Goal: Check status: Check status

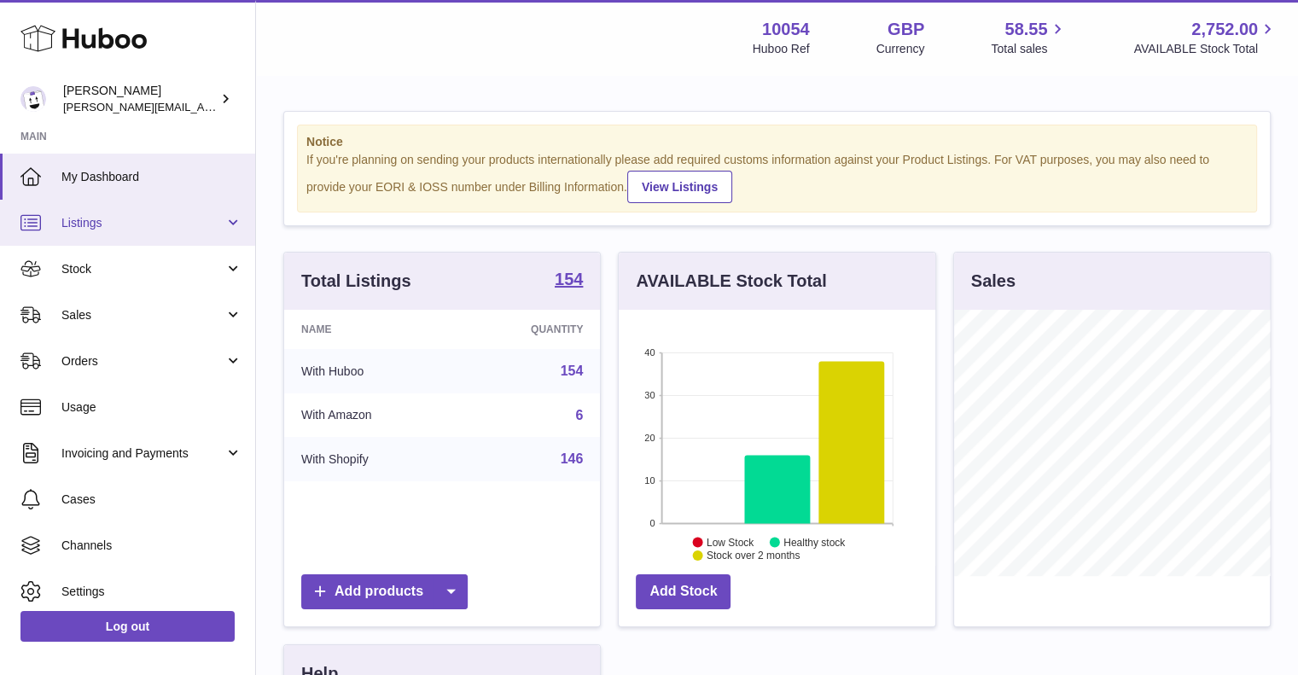
scroll to position [266, 317]
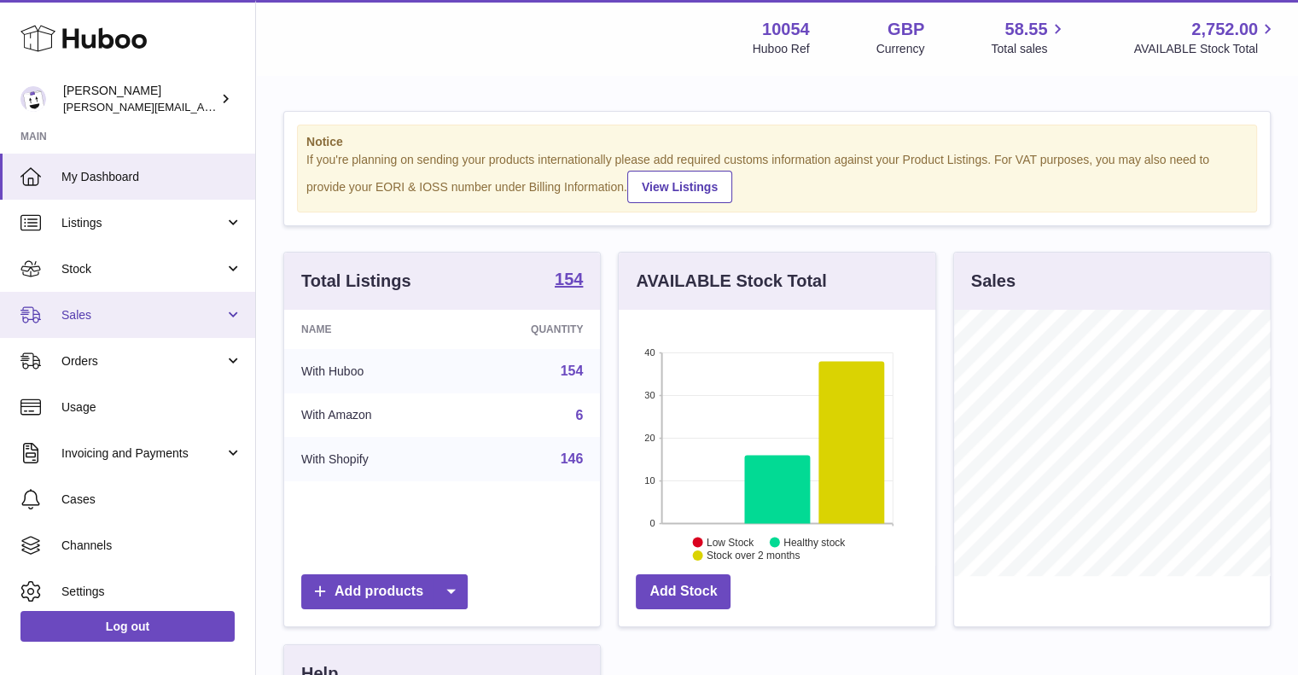
click at [99, 316] on span "Sales" at bounding box center [142, 315] width 163 height 16
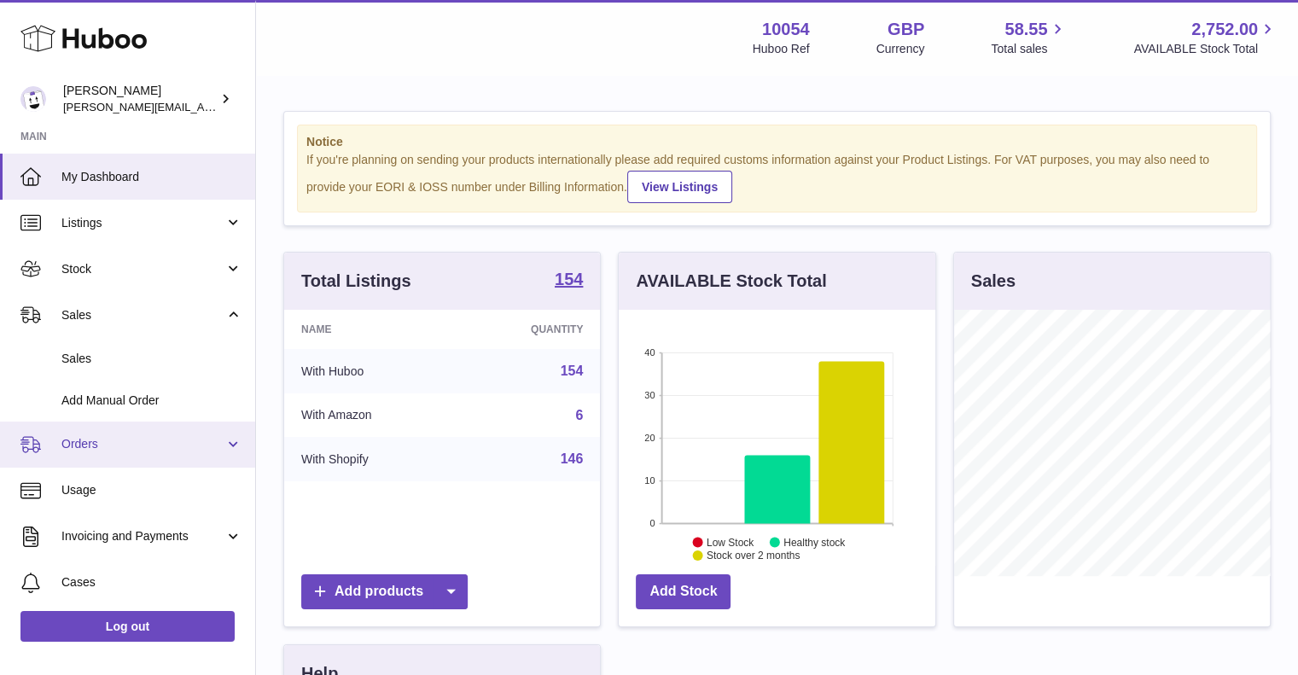
click at [84, 459] on link "Orders" at bounding box center [127, 445] width 255 height 46
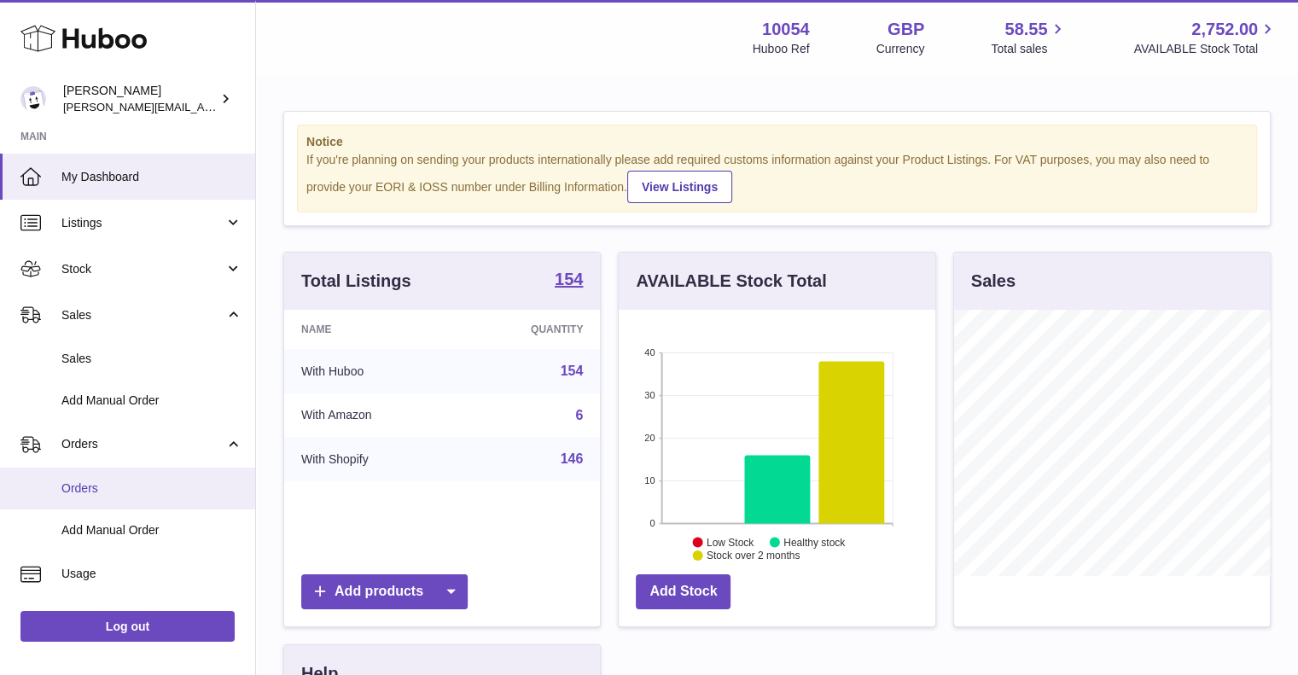
click at [99, 481] on span "Orders" at bounding box center [151, 488] width 181 height 16
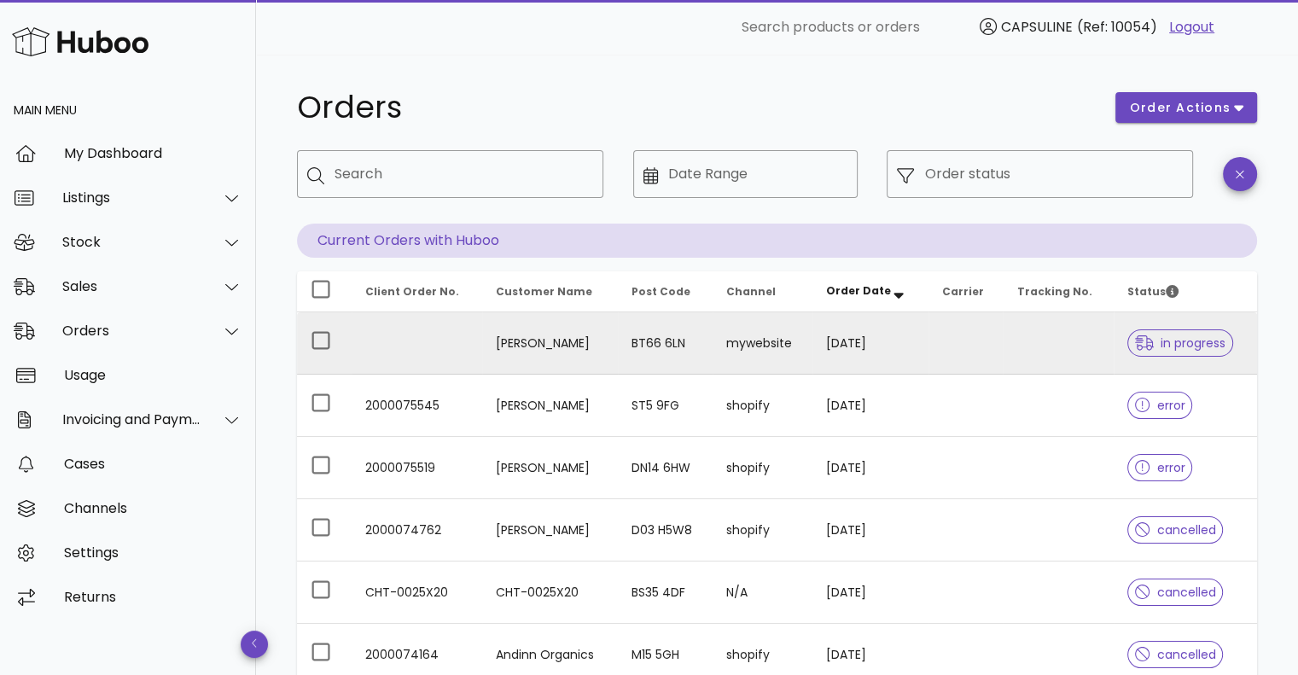
click at [1197, 349] on span "in progress" at bounding box center [1180, 343] width 90 height 12
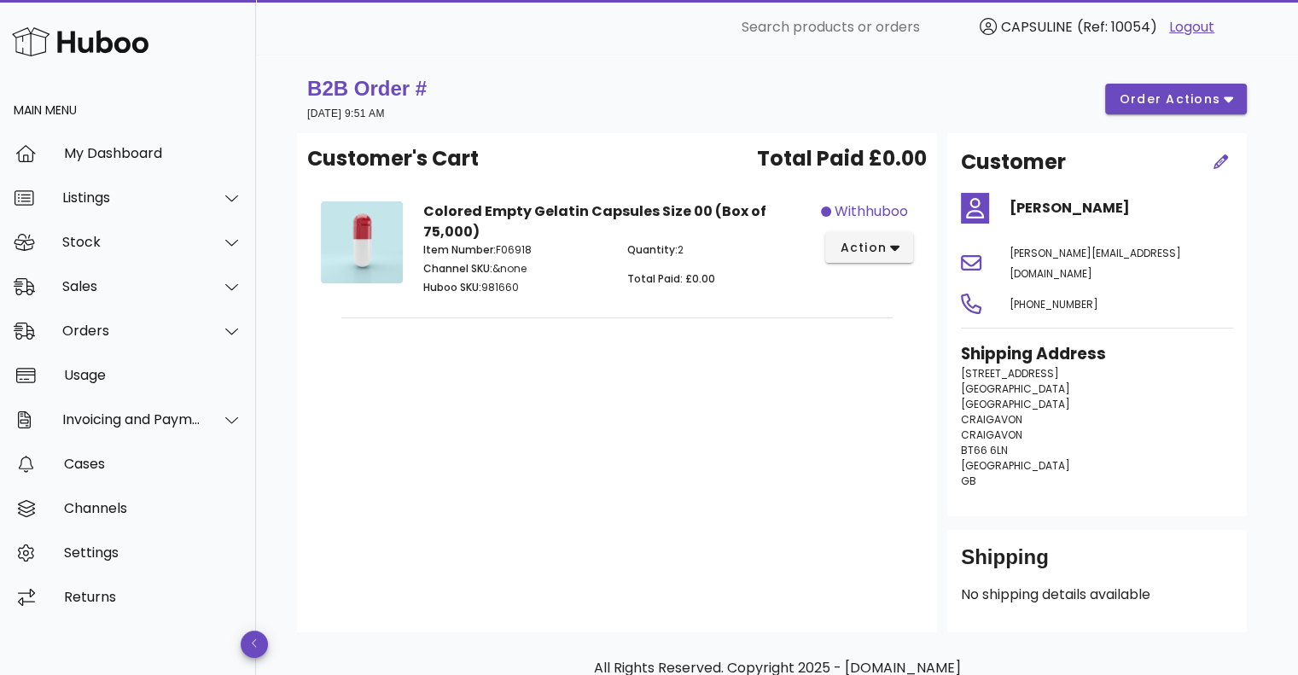
click at [492, 261] on p "Channel SKU: &none" at bounding box center [514, 268] width 183 height 15
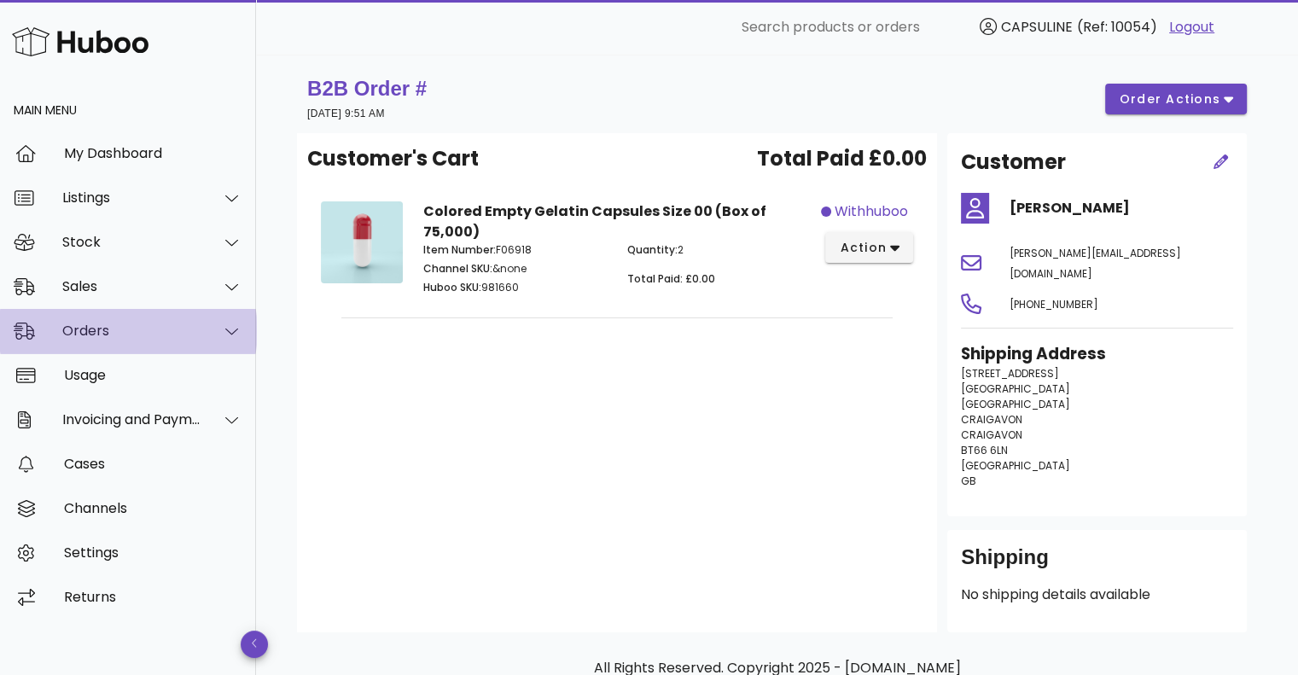
click at [102, 337] on div "Orders" at bounding box center [131, 331] width 139 height 16
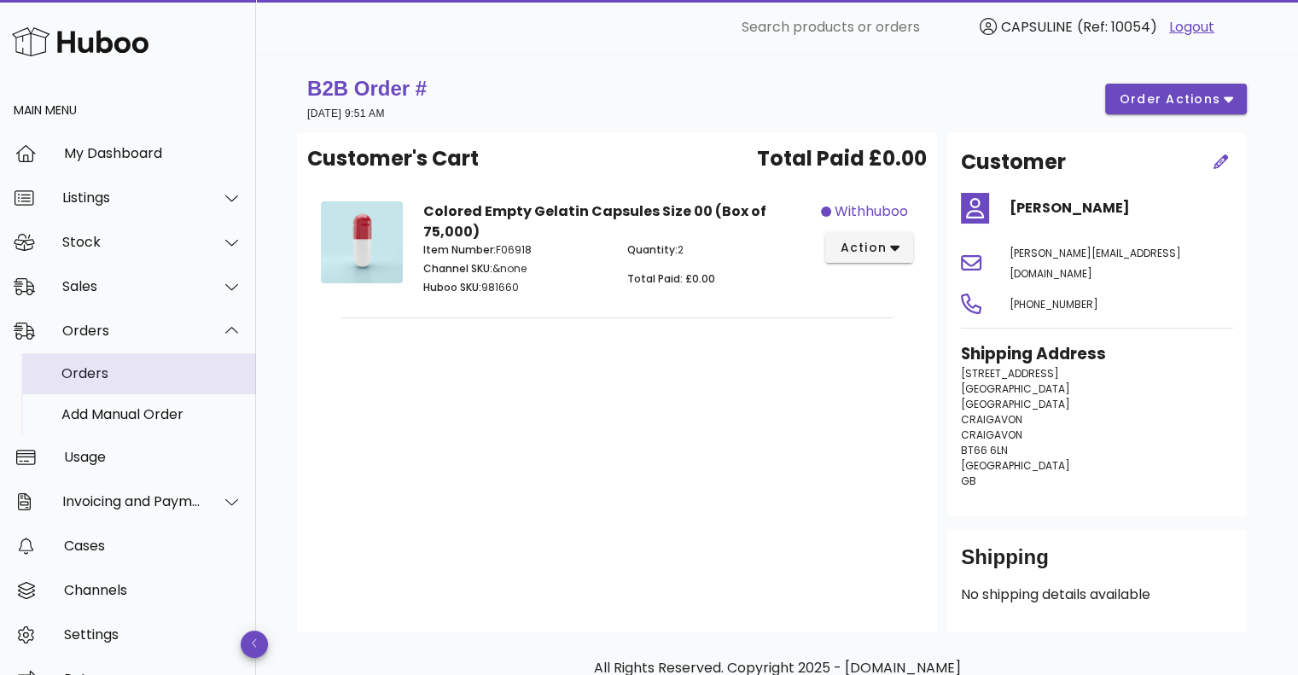
click at [96, 374] on div "Orders" at bounding box center [151, 373] width 181 height 16
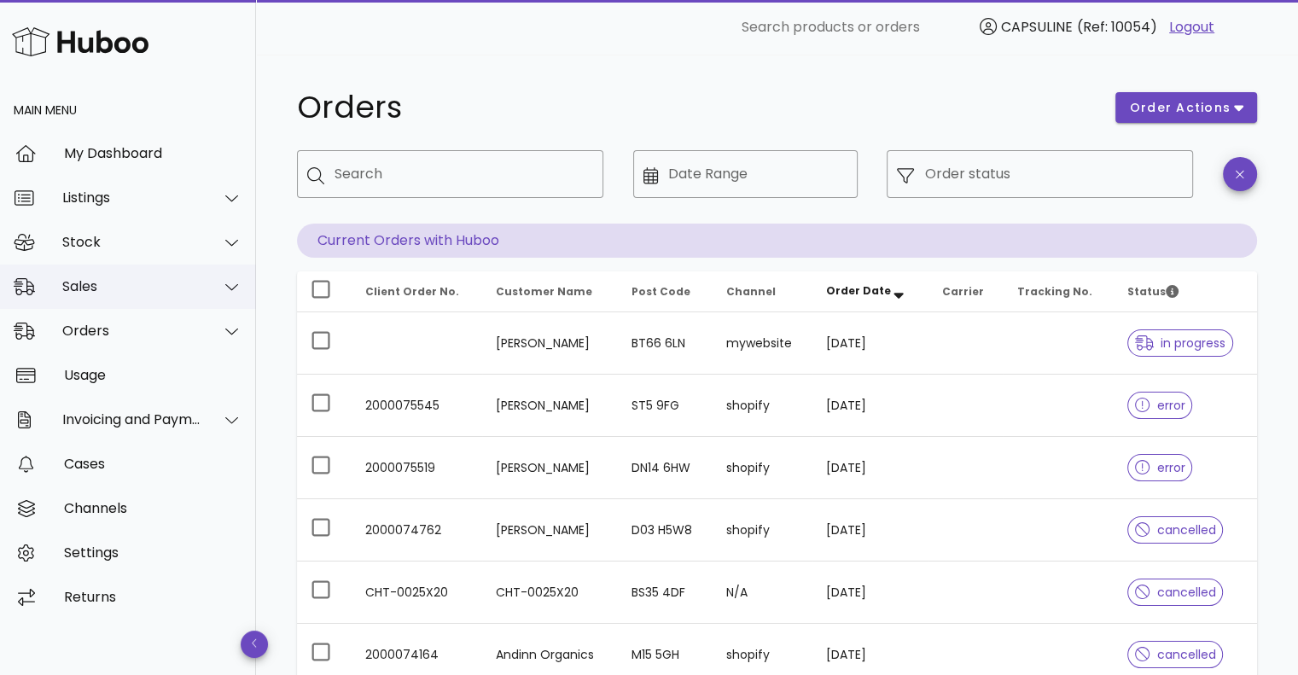
click at [86, 276] on div "Sales" at bounding box center [128, 287] width 256 height 44
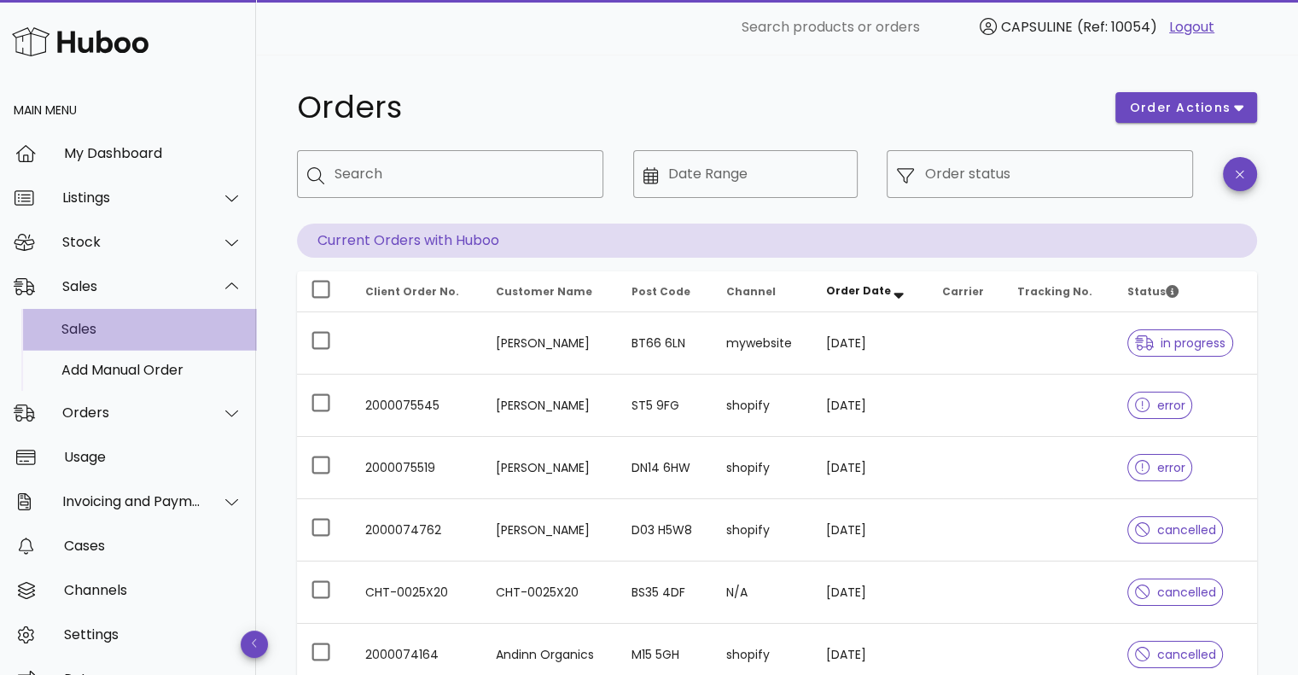
click at [101, 332] on div "Sales" at bounding box center [151, 329] width 181 height 16
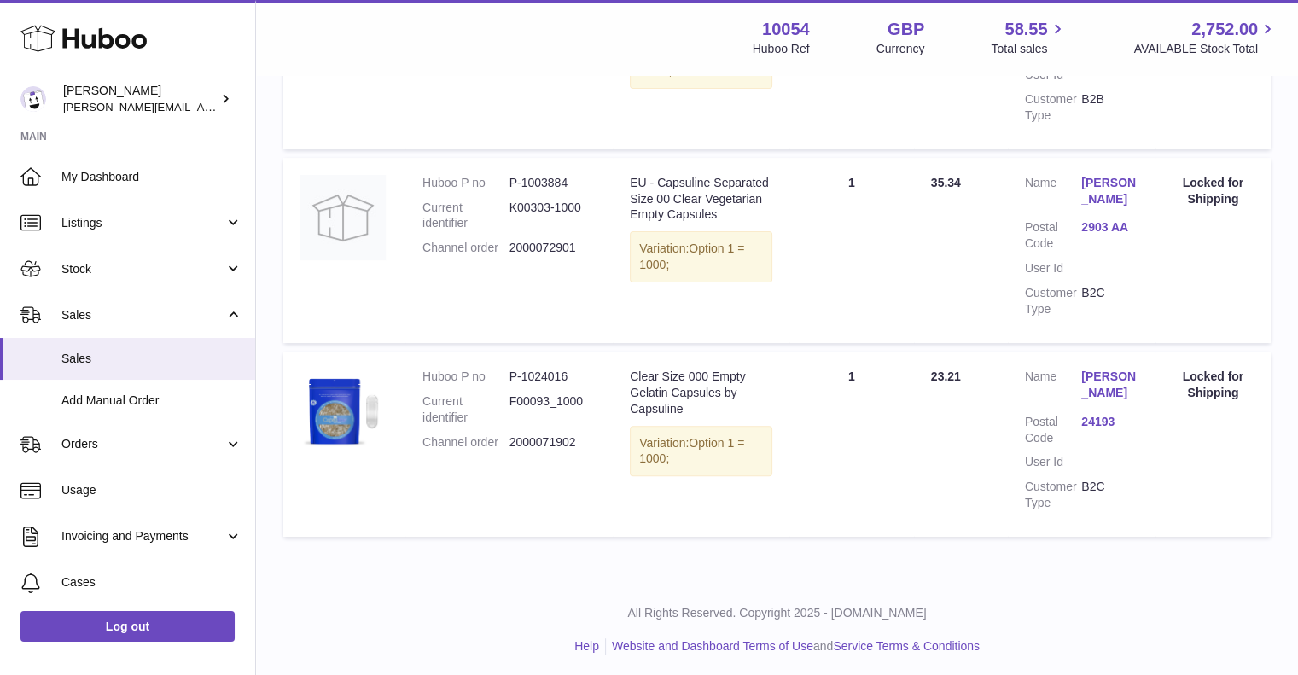
scroll to position [485, 0]
